Goal: Task Accomplishment & Management: Complete application form

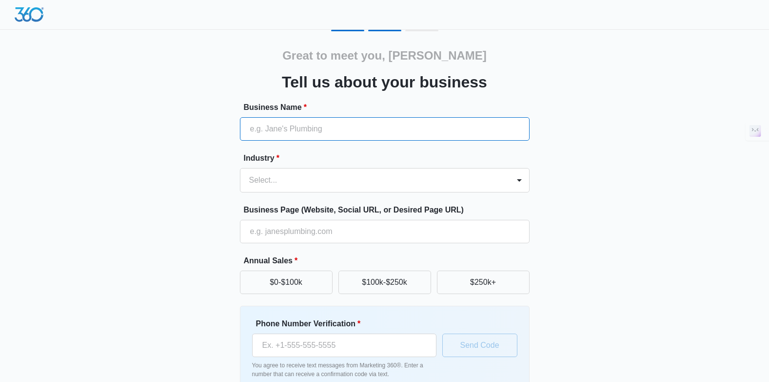
click at [345, 134] on input "Business Name *" at bounding box center [385, 128] width 290 height 23
type input "ErisAI"
click at [268, 182] on div at bounding box center [373, 180] width 248 height 14
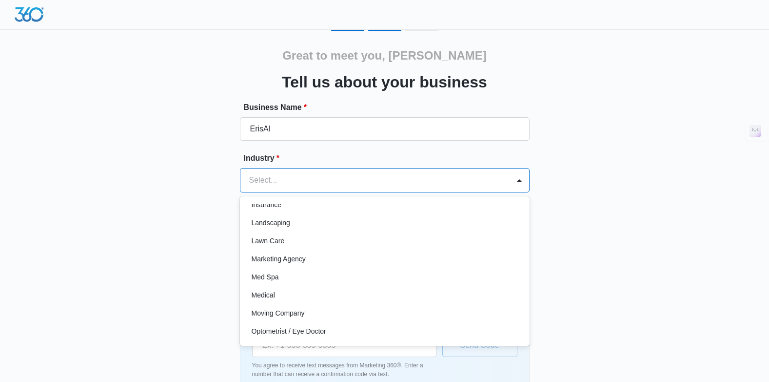
scroll to position [447, 0]
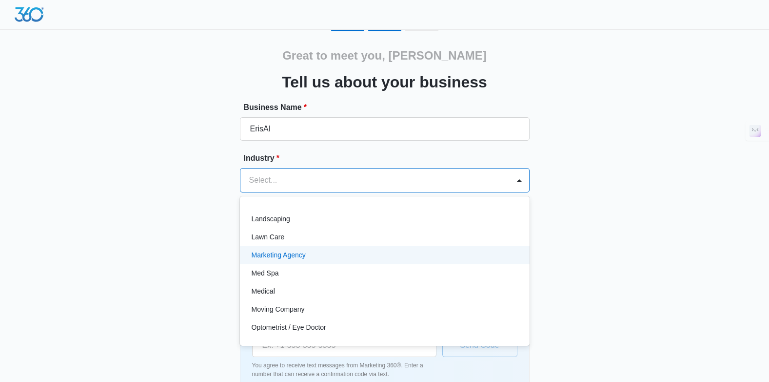
click at [315, 251] on div "Marketing Agency" at bounding box center [384, 255] width 264 height 10
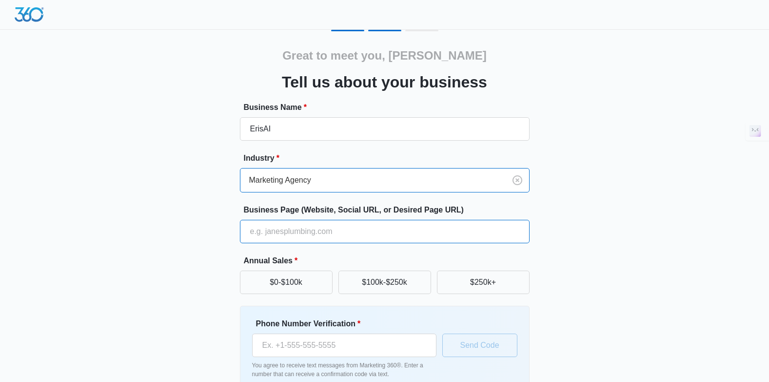
click at [332, 229] on input "Business Page (Website, Social URL, or Desired Page URL)" at bounding box center [385, 231] width 290 height 23
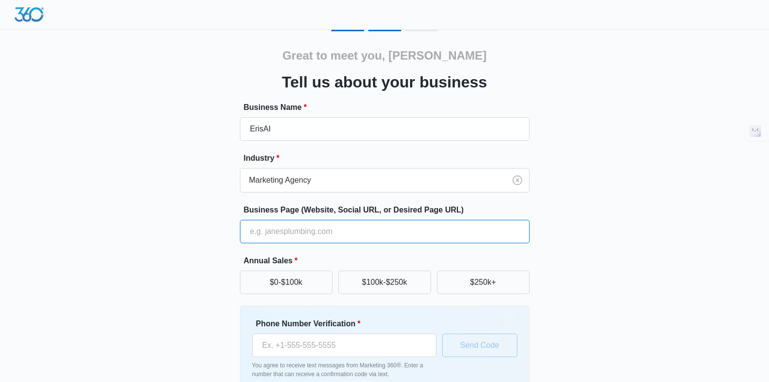
type input "[URL]"
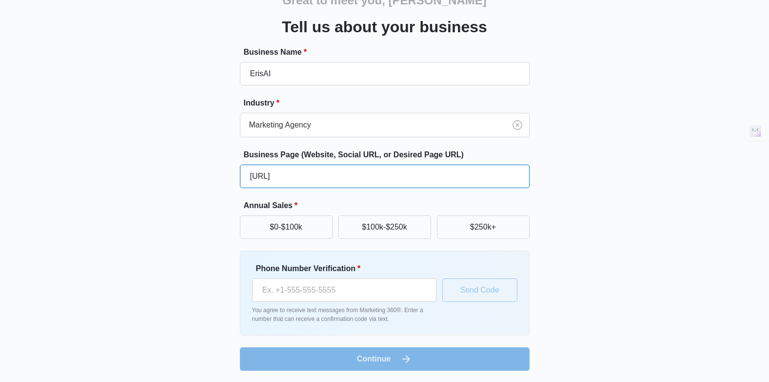
scroll to position [56, 0]
click at [472, 228] on button "$250k+" at bounding box center [483, 226] width 93 height 23
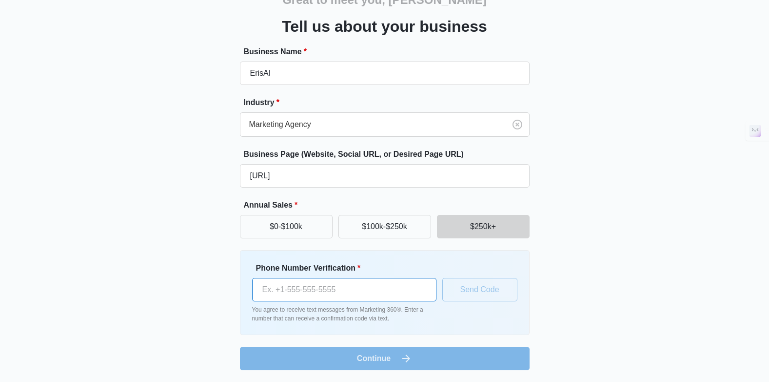
click at [318, 290] on input "Phone Number Verification *" at bounding box center [344, 289] width 184 height 23
type input "[PHONE_NUMBER]"
click at [461, 289] on button "Send Code" at bounding box center [479, 289] width 75 height 23
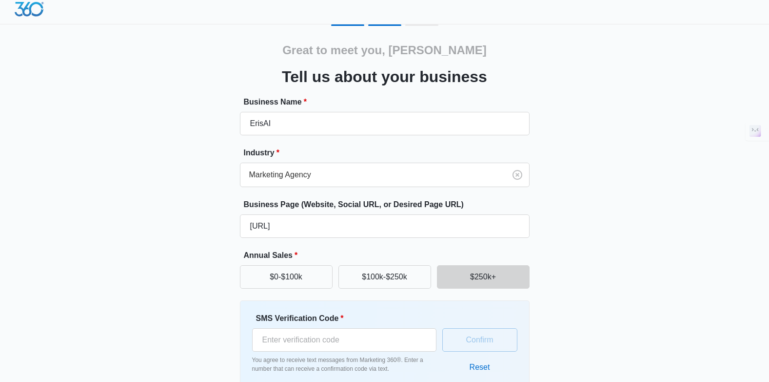
scroll to position [0, 0]
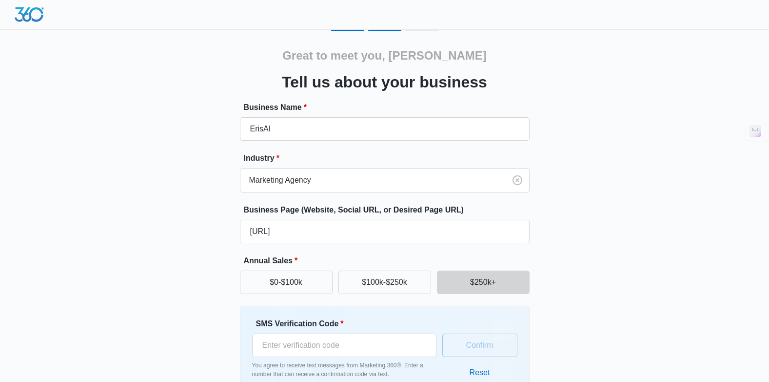
click at [20, 19] on img at bounding box center [29, 14] width 29 height 15
click at [31, 13] on img at bounding box center [29, 14] width 29 height 15
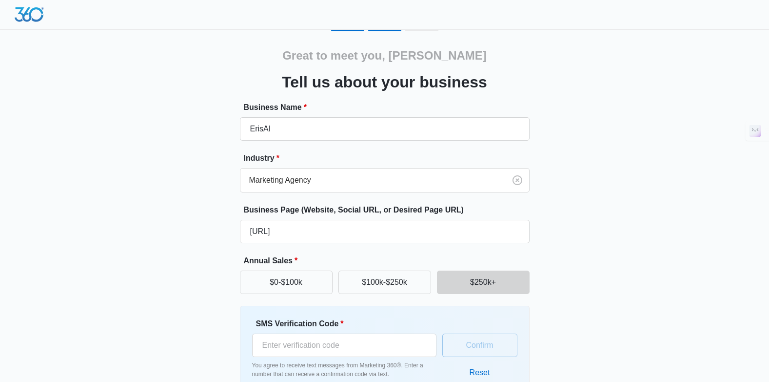
click at [31, 13] on img at bounding box center [29, 14] width 29 height 15
click at [32, 13] on img at bounding box center [29, 14] width 29 height 15
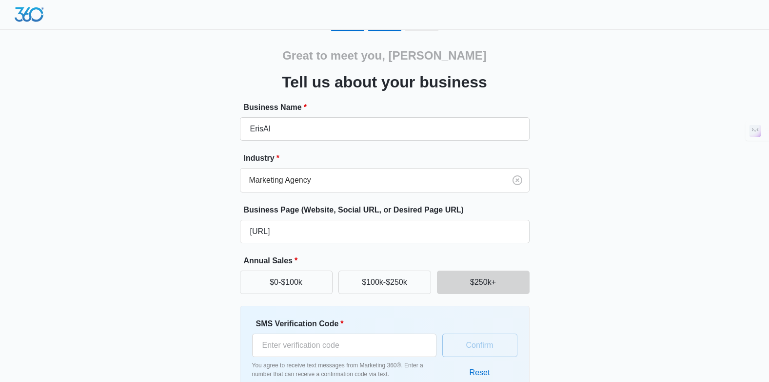
click at [32, 13] on img at bounding box center [29, 14] width 29 height 15
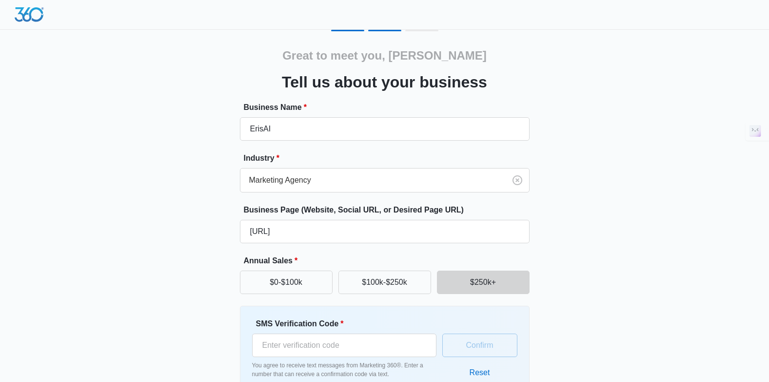
click at [32, 13] on img at bounding box center [29, 14] width 29 height 15
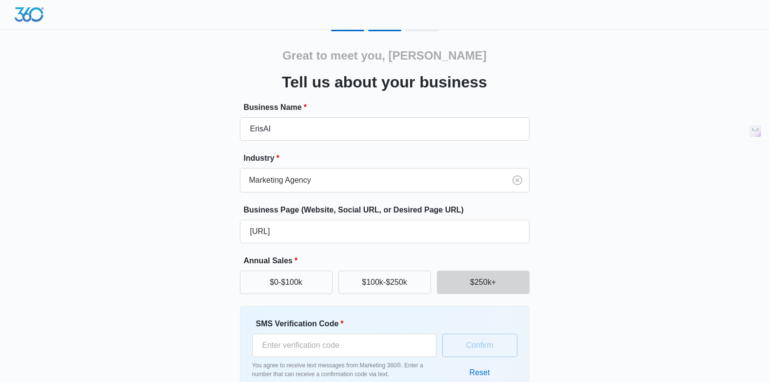
click at [32, 13] on img at bounding box center [29, 14] width 29 height 15
click at [35, 13] on img at bounding box center [29, 14] width 29 height 15
click at [36, 13] on img at bounding box center [29, 14] width 29 height 15
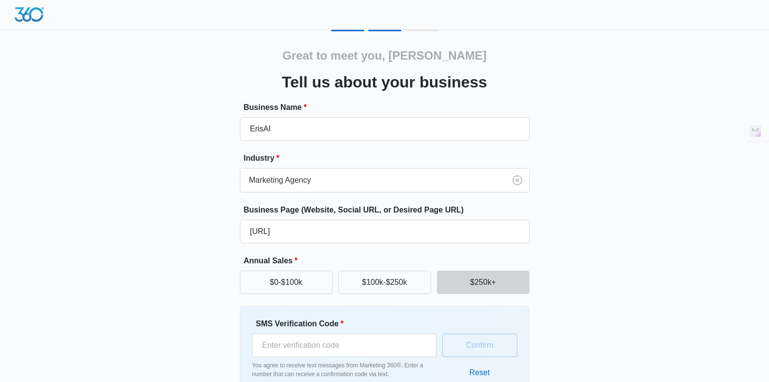
click at [36, 13] on img at bounding box center [29, 14] width 29 height 15
